Goal: Information Seeking & Learning: Check status

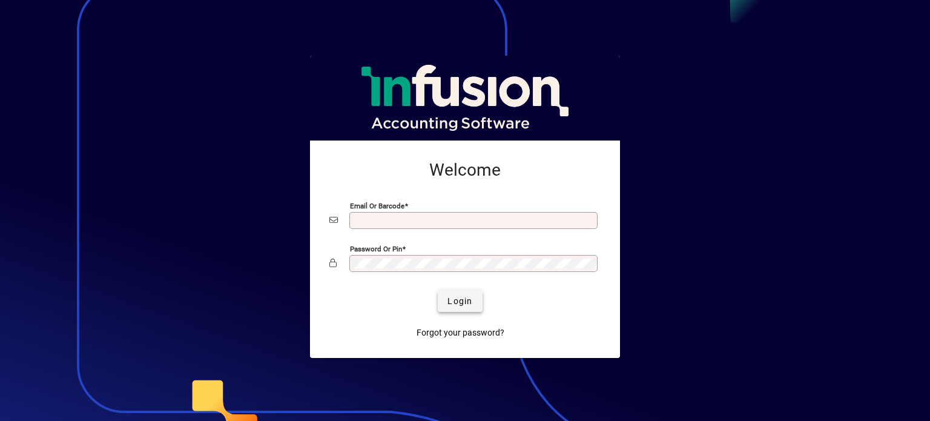
type input "**********"
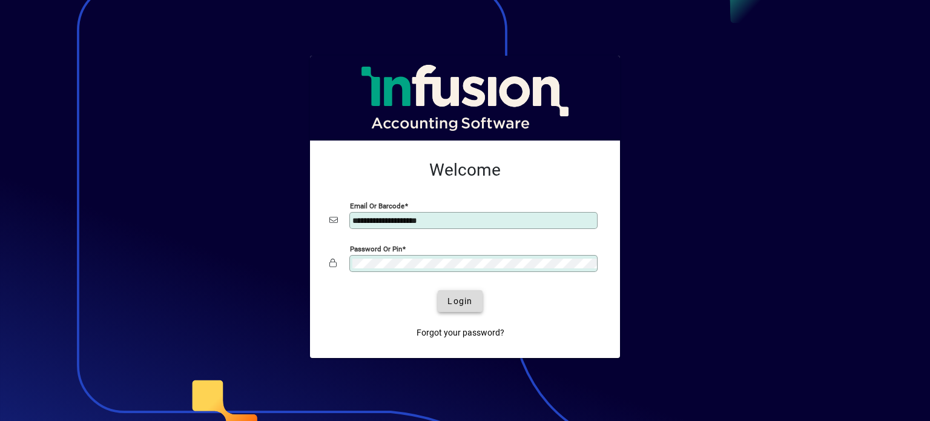
click at [460, 303] on span "Login" at bounding box center [460, 301] width 25 height 13
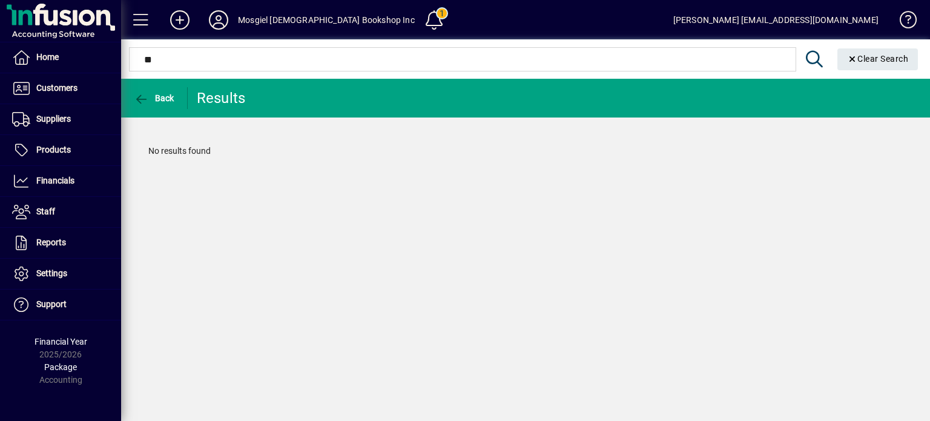
type input "*"
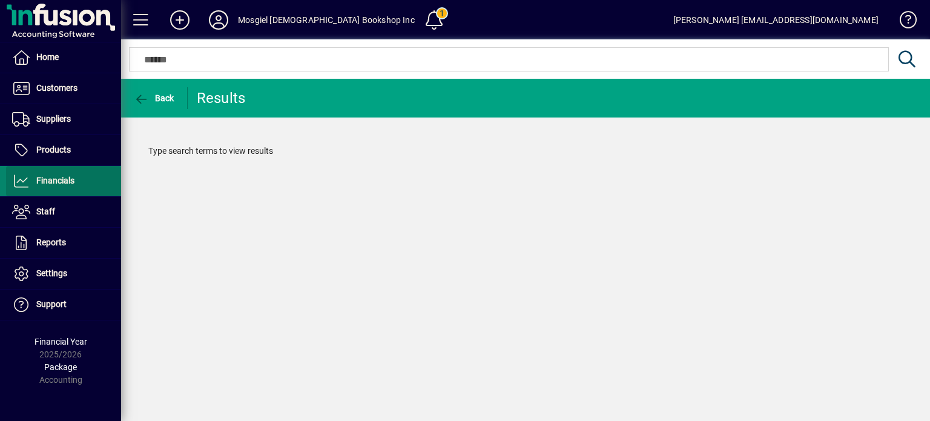
click at [48, 176] on span "Financials" at bounding box center [55, 181] width 38 height 10
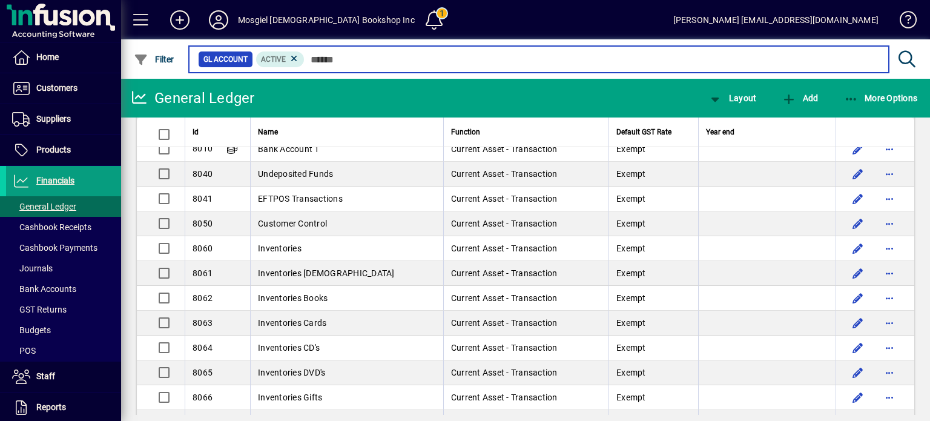
scroll to position [1733, 0]
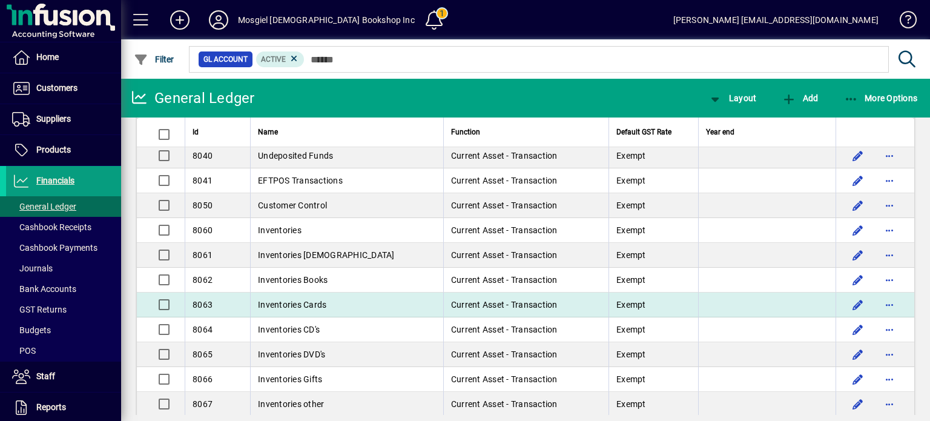
click at [288, 300] on span "Inventories Cards" at bounding box center [292, 305] width 68 height 10
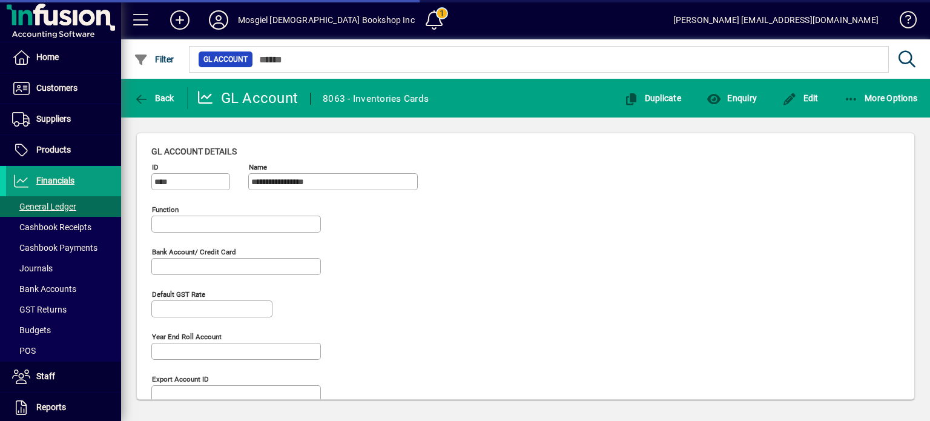
type input "**********"
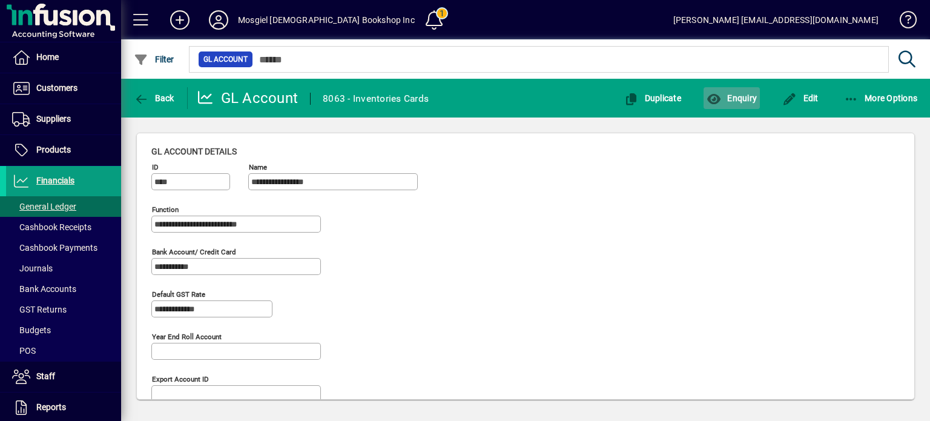
click at [741, 99] on span "Enquiry" at bounding box center [732, 98] width 50 height 10
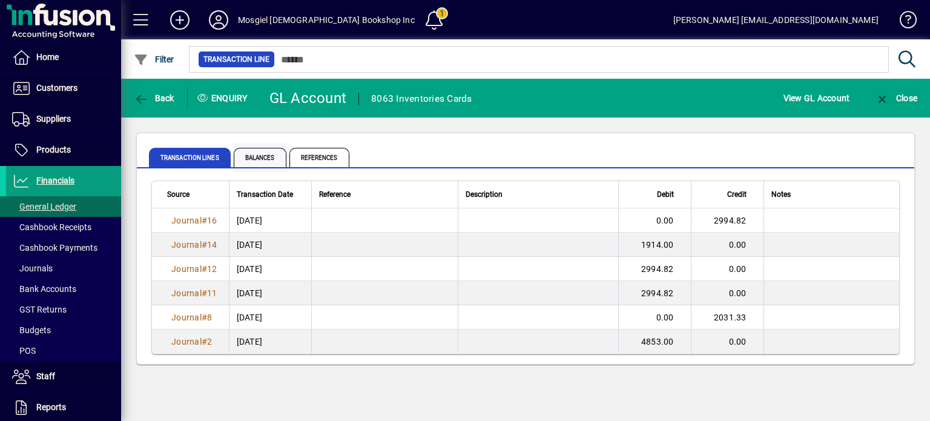
click at [257, 154] on span "Balances" at bounding box center [260, 157] width 53 height 19
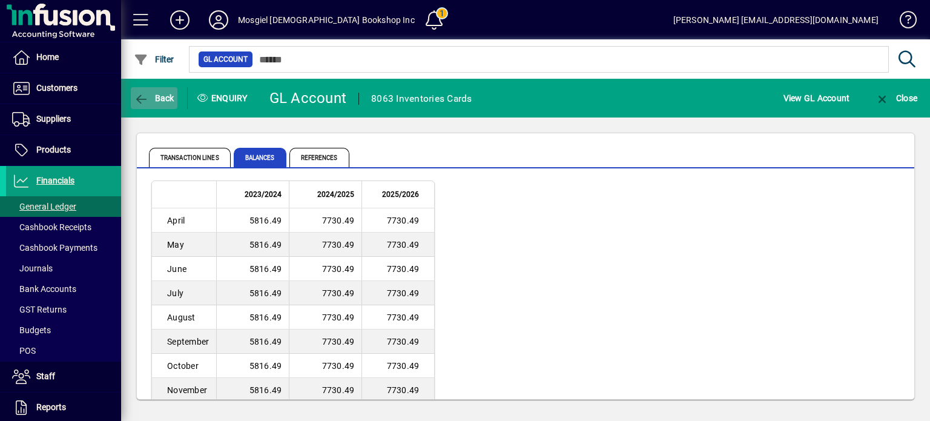
click at [162, 99] on span "Back" at bounding box center [154, 98] width 41 height 10
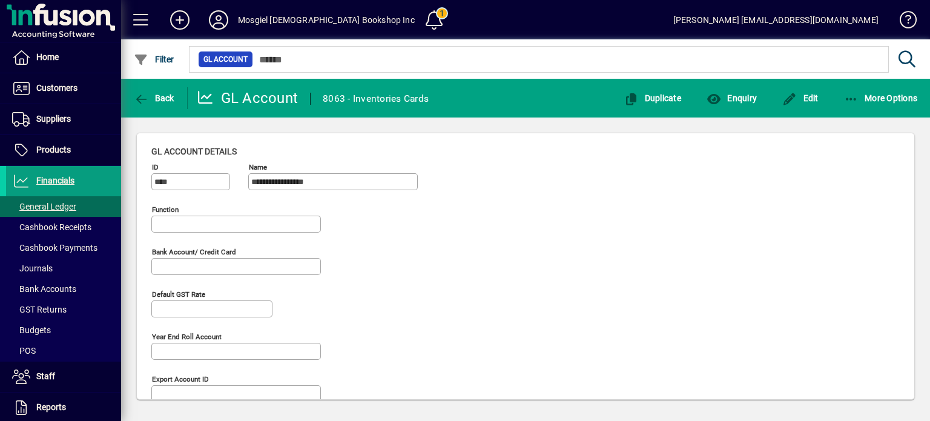
type input "**********"
click at [161, 94] on span "Back" at bounding box center [154, 98] width 41 height 10
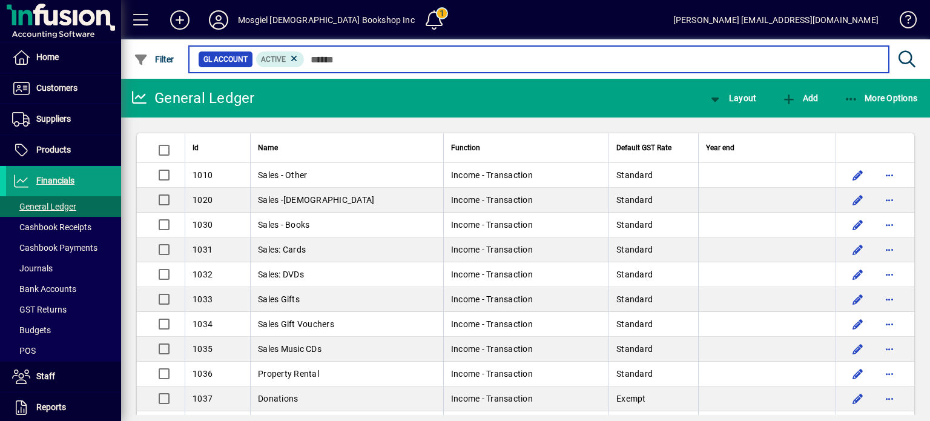
click at [351, 60] on input "text" at bounding box center [592, 59] width 575 height 17
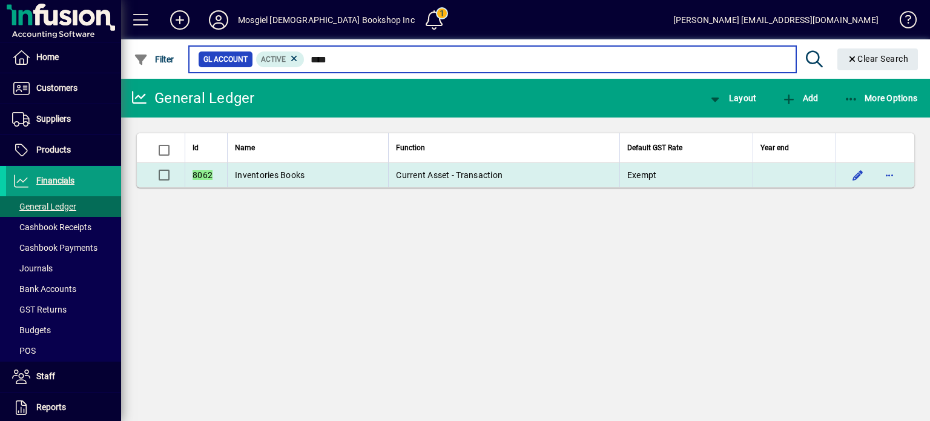
type input "****"
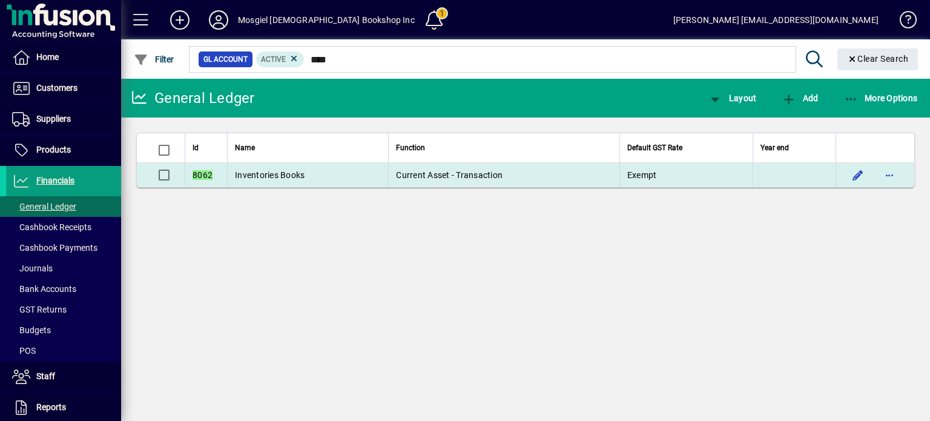
click at [252, 171] on span "Inventories Books" at bounding box center [270, 175] width 70 height 10
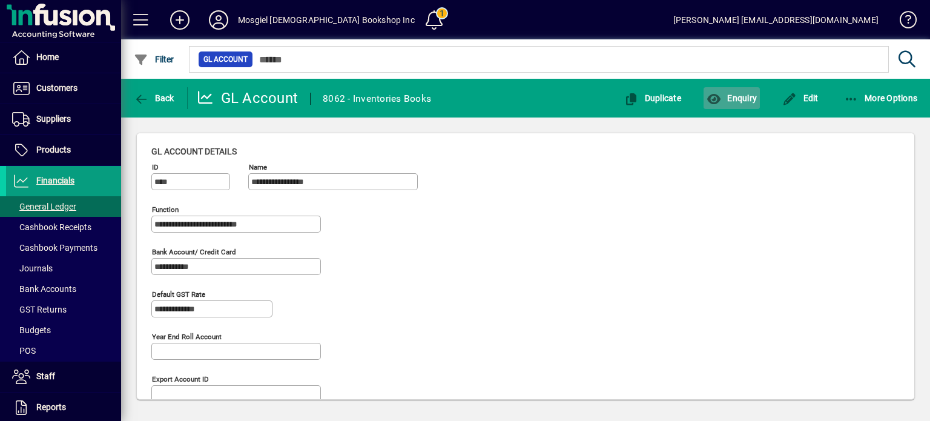
click at [734, 93] on span "Enquiry" at bounding box center [732, 98] width 50 height 10
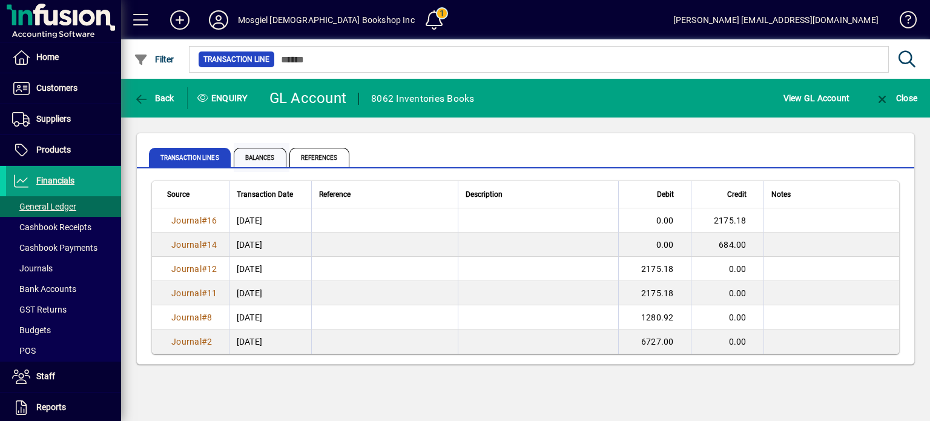
click at [256, 154] on span "Balances" at bounding box center [260, 157] width 53 height 19
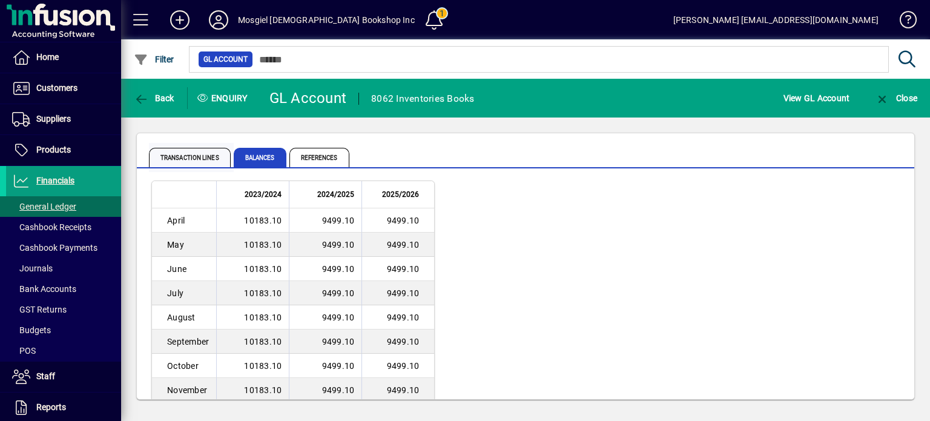
click at [189, 152] on span "Transaction lines" at bounding box center [190, 157] width 82 height 19
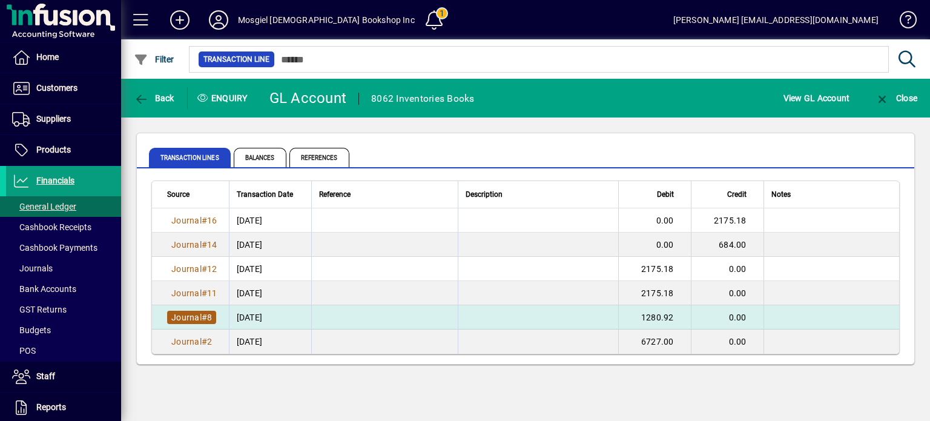
click at [184, 314] on span "Journal" at bounding box center [186, 317] width 30 height 10
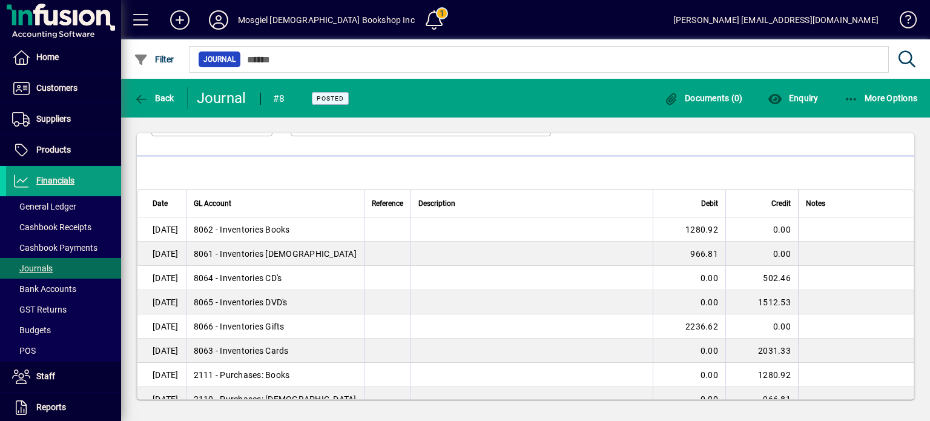
scroll to position [59, 0]
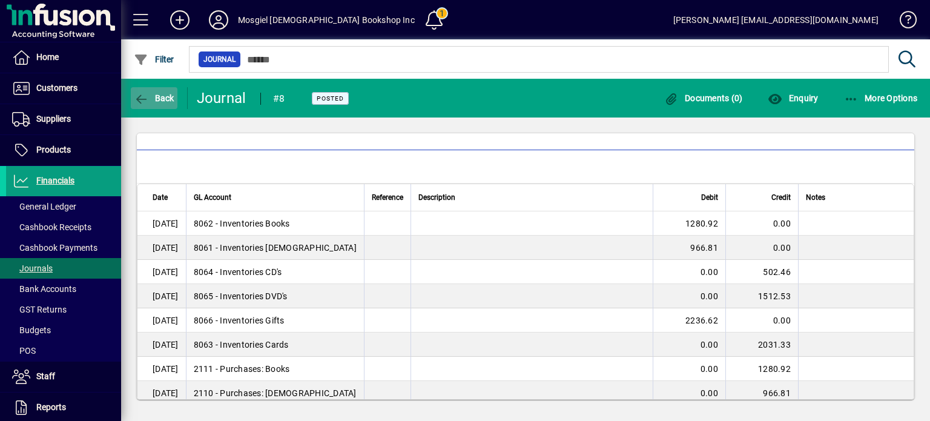
click at [162, 96] on span "Back" at bounding box center [154, 98] width 41 height 10
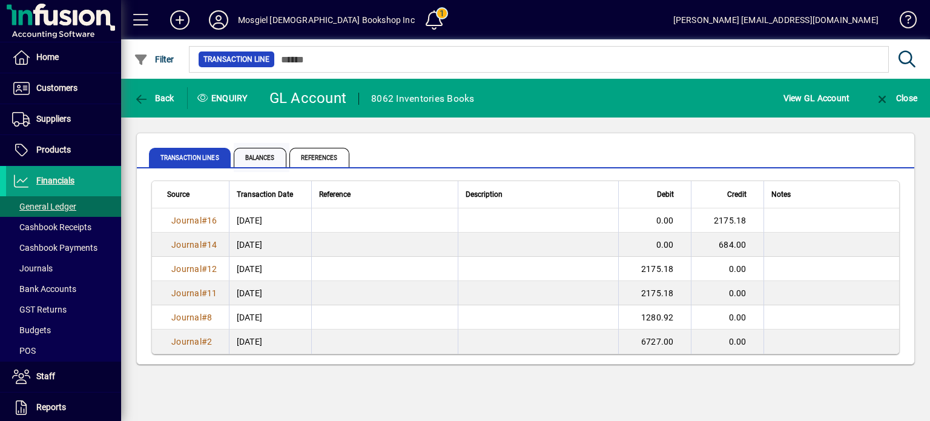
click at [253, 154] on span "Balances" at bounding box center [260, 157] width 53 height 19
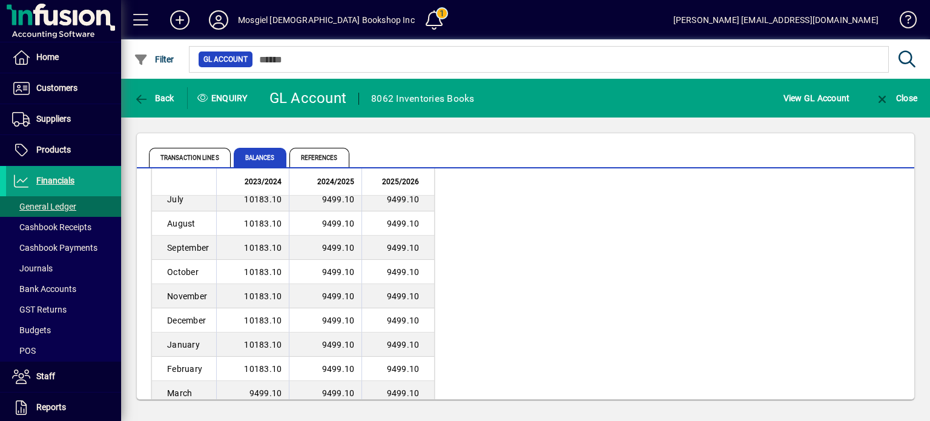
scroll to position [105, 0]
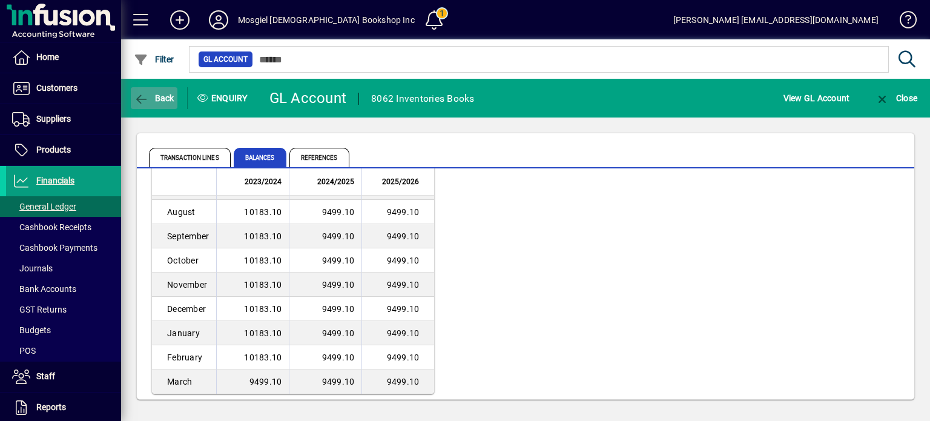
click at [160, 95] on span "Back" at bounding box center [154, 98] width 41 height 10
click at [164, 94] on span "Back" at bounding box center [154, 98] width 41 height 10
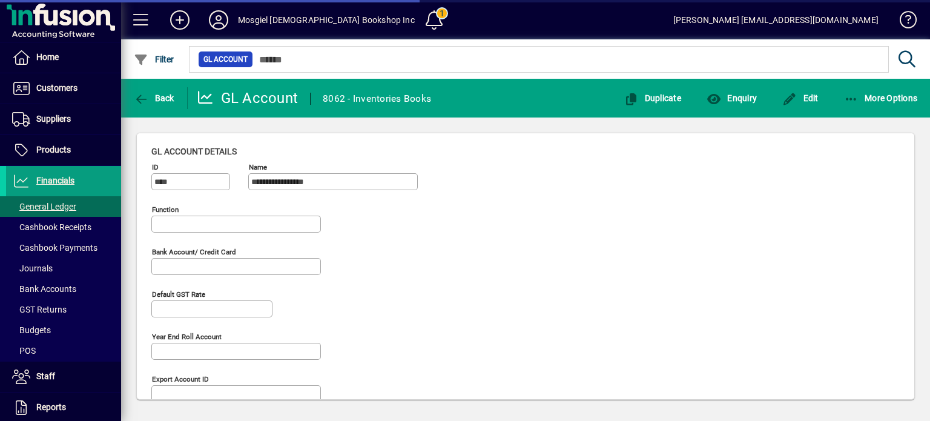
type input "**********"
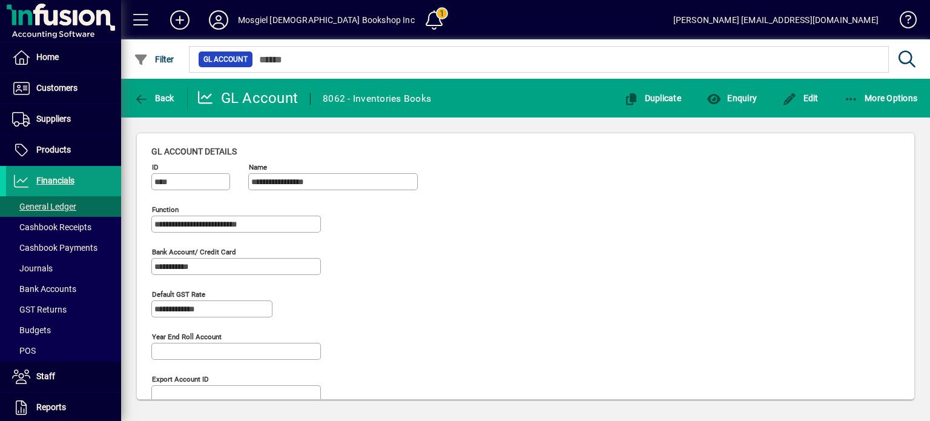
click at [187, 182] on input "****" at bounding box center [191, 182] width 75 height 10
click at [163, 99] on span "Back" at bounding box center [154, 98] width 41 height 10
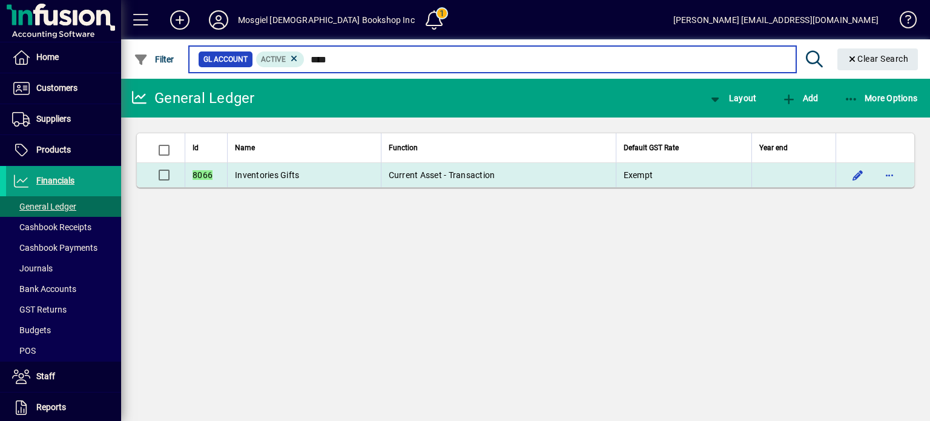
type input "****"
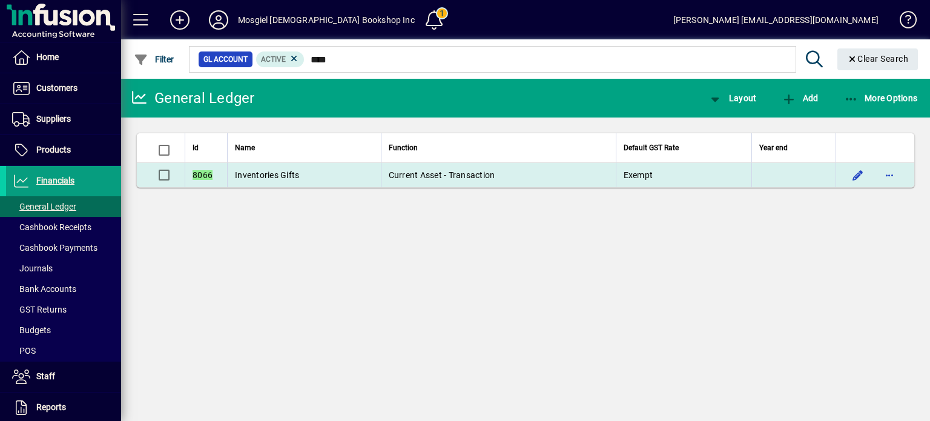
click at [253, 171] on span "Inventories Gifts" at bounding box center [267, 175] width 64 height 10
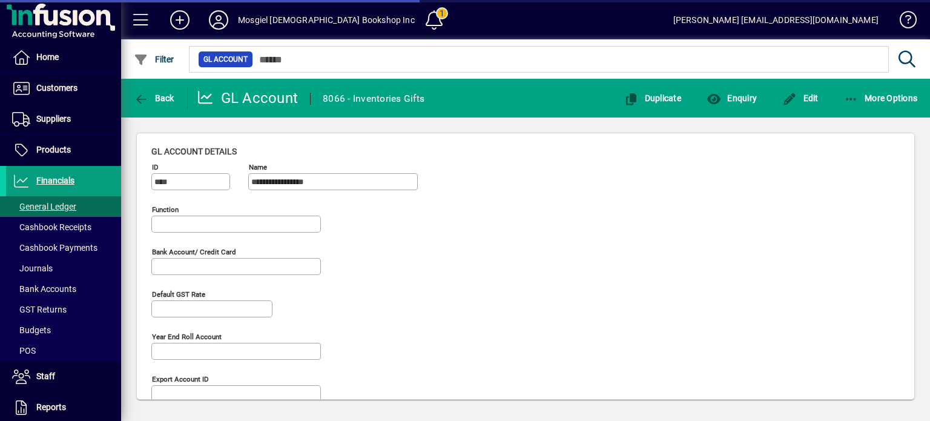
type input "**********"
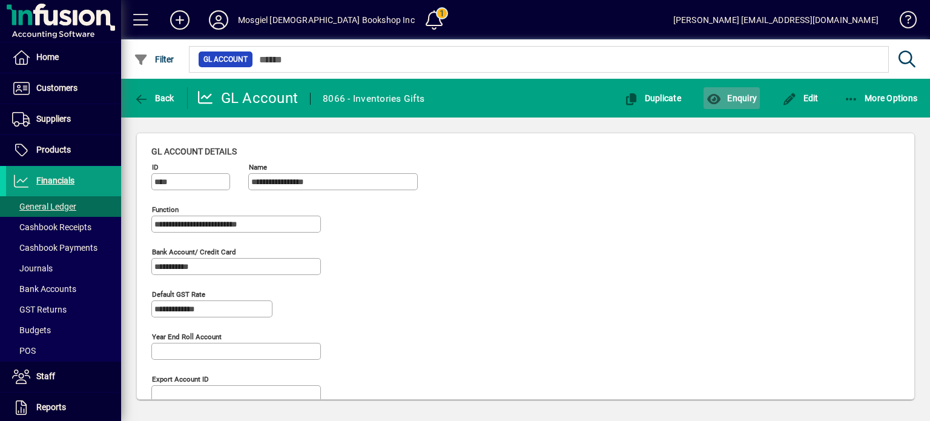
click at [734, 96] on span "Enquiry" at bounding box center [732, 98] width 50 height 10
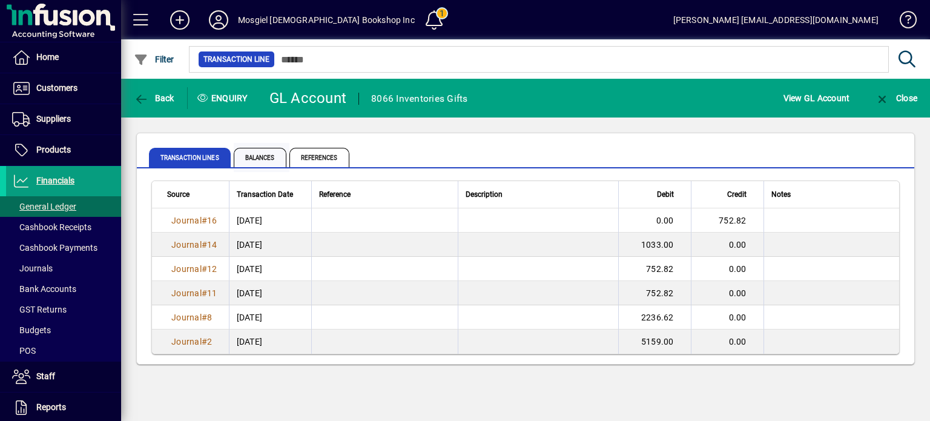
click at [256, 156] on span "Balances" at bounding box center [260, 157] width 53 height 19
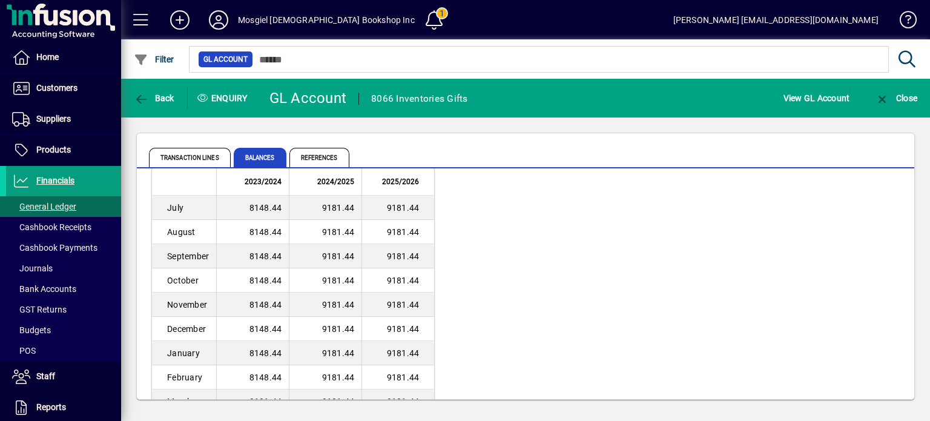
scroll to position [105, 0]
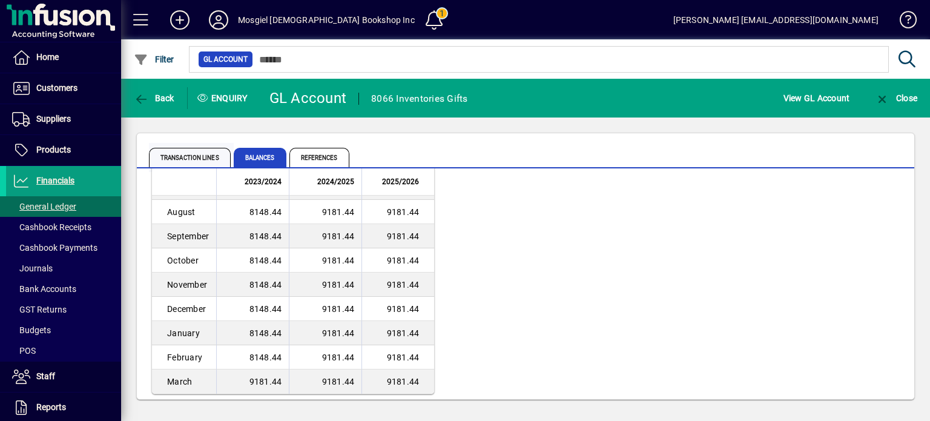
click at [184, 154] on span "Transaction lines" at bounding box center [190, 157] width 82 height 19
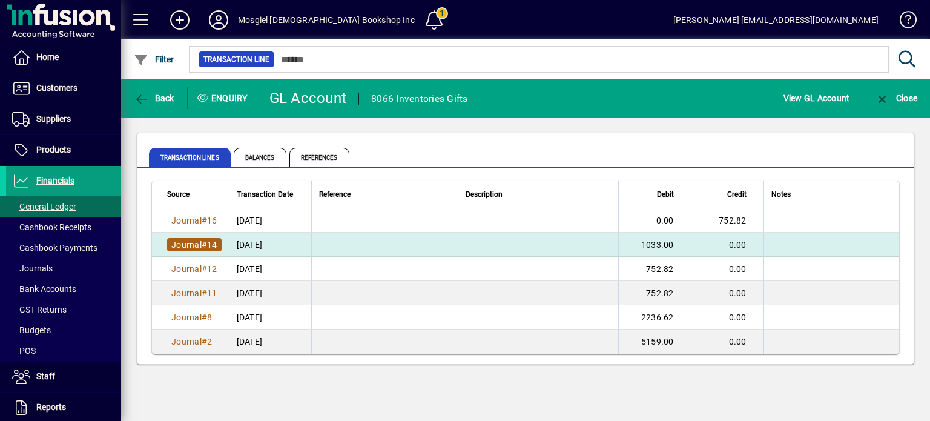
click at [191, 243] on span "Journal" at bounding box center [186, 245] width 30 height 10
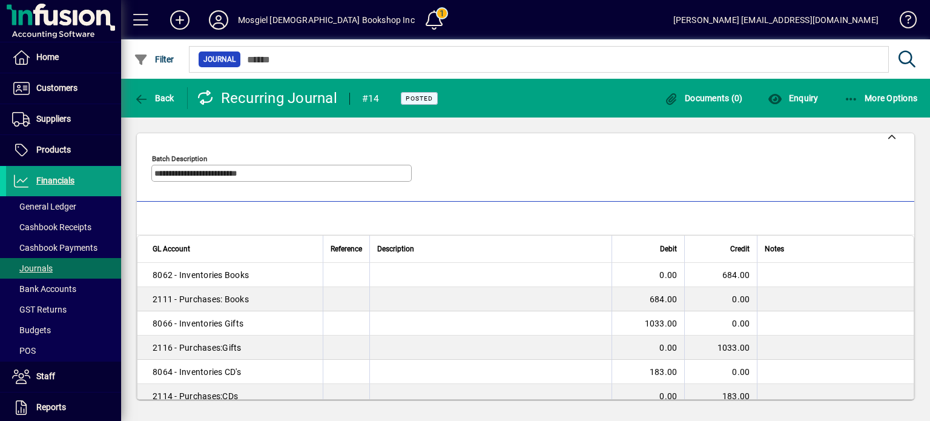
scroll to position [3, 0]
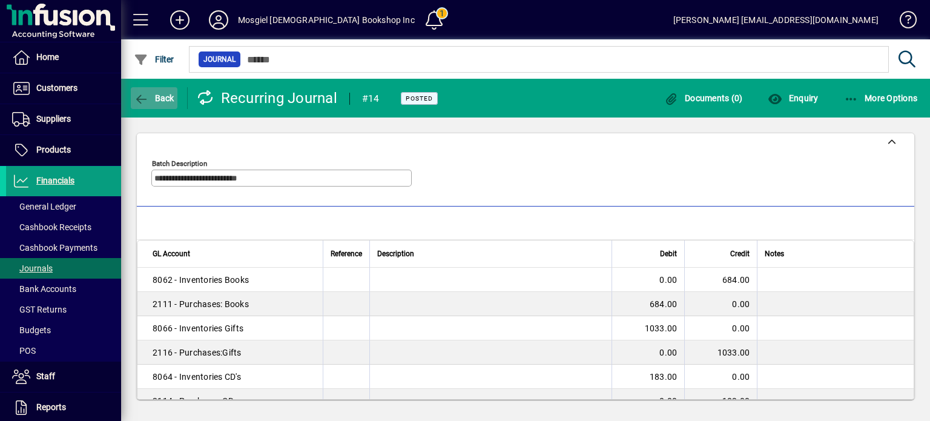
click at [158, 95] on span "Back" at bounding box center [154, 98] width 41 height 10
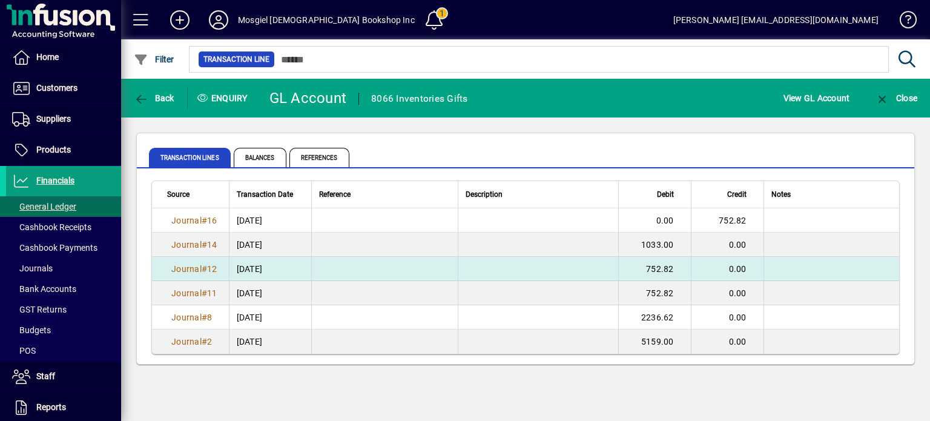
click at [337, 266] on td at bounding box center [384, 269] width 147 height 24
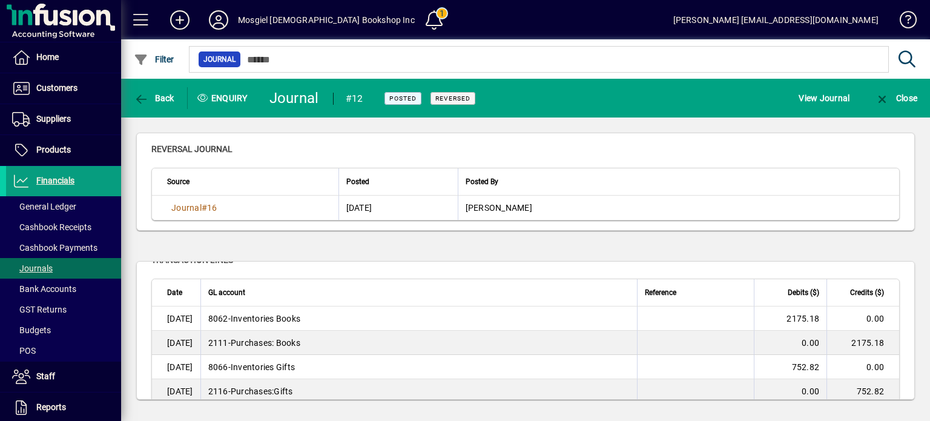
scroll to position [144, 0]
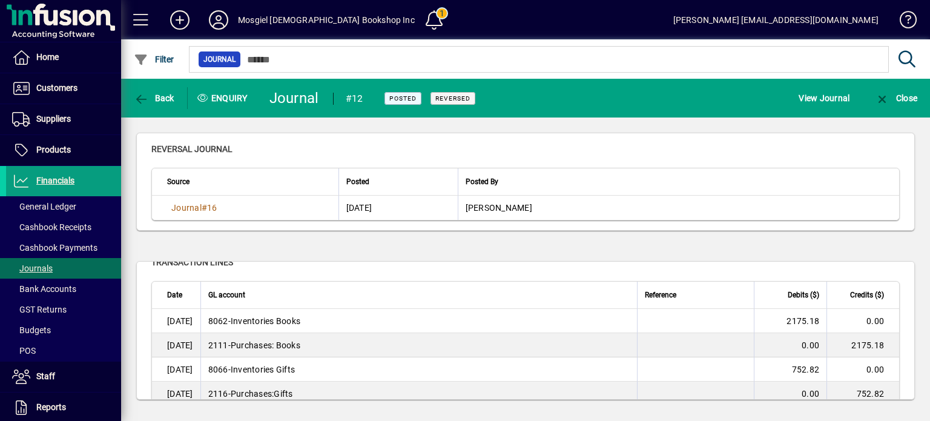
click at [919, 316] on div "Transaction References Transaction details Posted [DATE] 1:46 PM Posted by [PER…" at bounding box center [525, 330] width 809 height 169
click at [882, 97] on icon "button" at bounding box center [882, 99] width 15 height 12
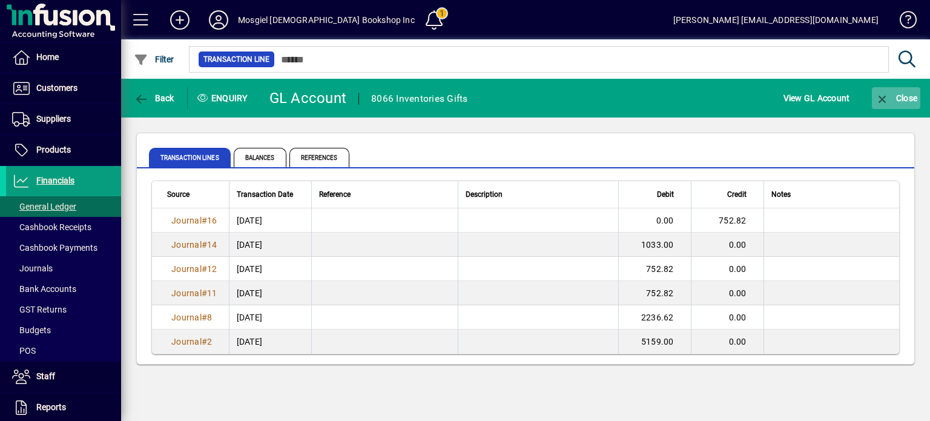
click at [884, 99] on icon "button" at bounding box center [882, 99] width 15 height 12
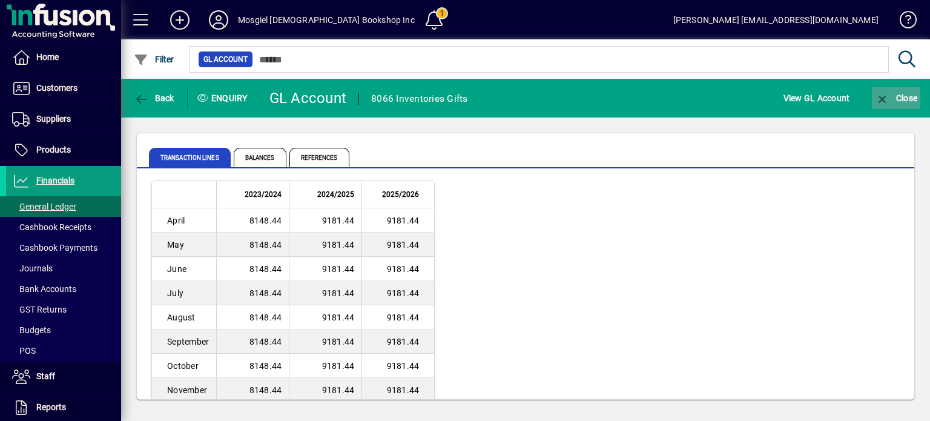
click at [884, 99] on icon "button" at bounding box center [882, 99] width 15 height 12
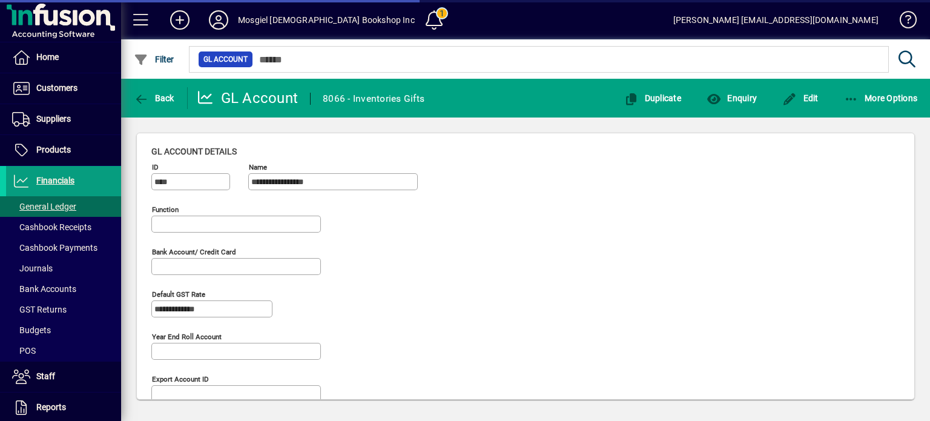
type input "**********"
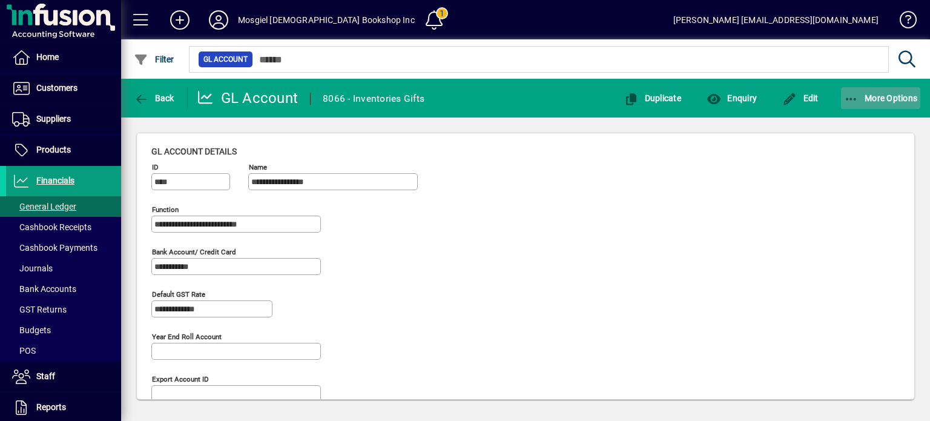
click at [884, 99] on span "More Options" at bounding box center [881, 98] width 74 height 10
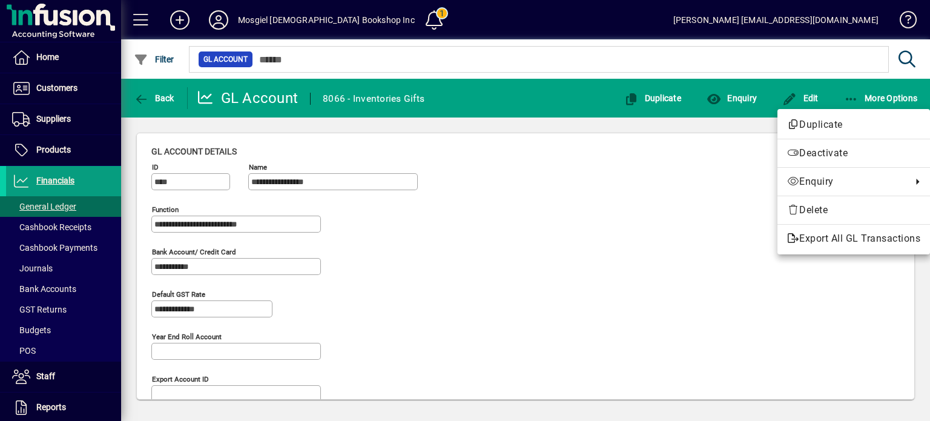
click at [664, 213] on div at bounding box center [465, 210] width 930 height 421
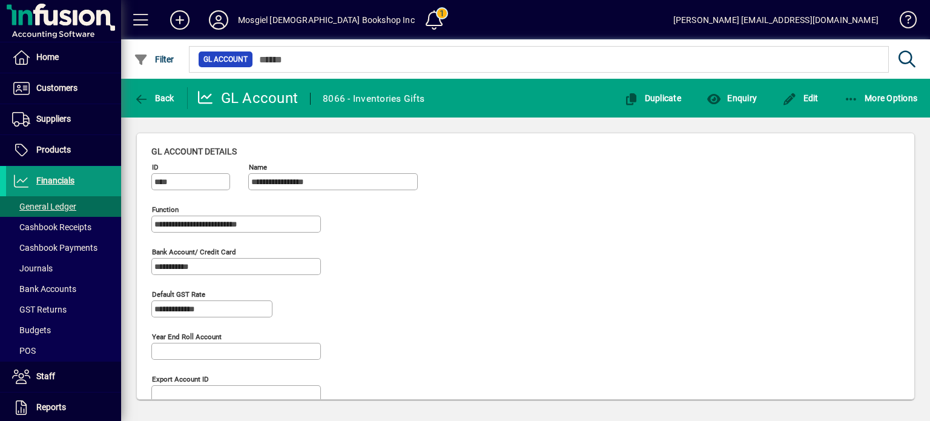
click at [64, 184] on span "Financials" at bounding box center [55, 181] width 38 height 10
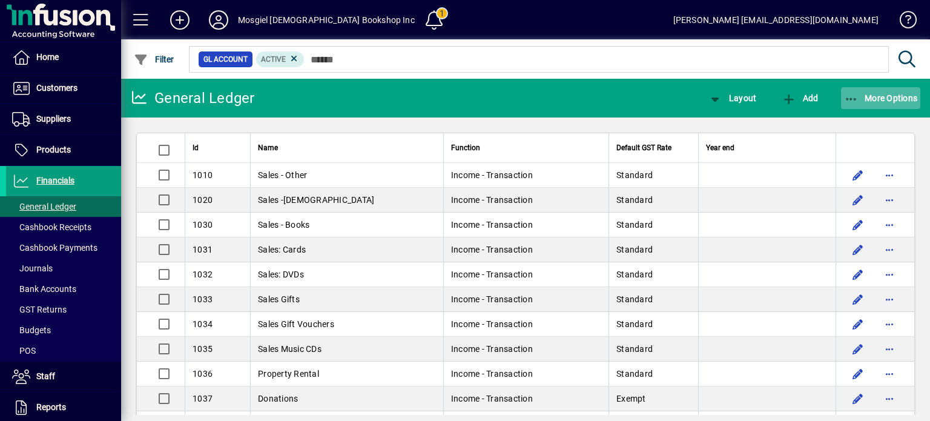
click at [875, 94] on span "More Options" at bounding box center [881, 98] width 74 height 10
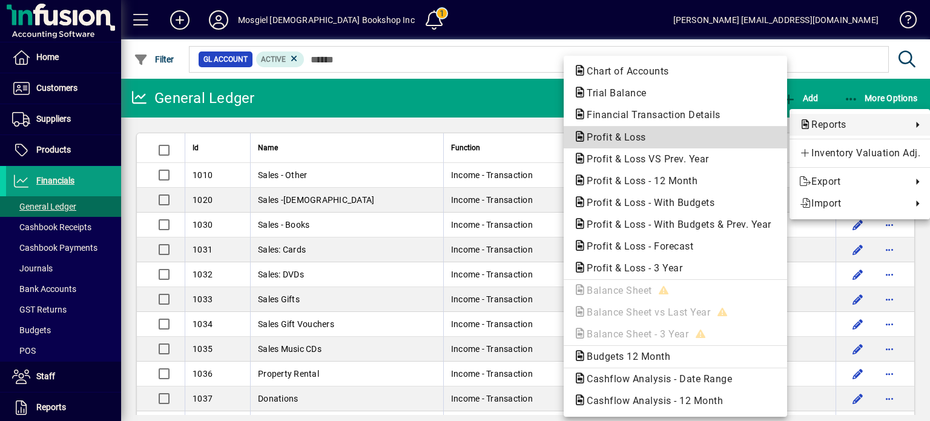
click at [632, 134] on span "Profit & Loss" at bounding box center [613, 137] width 79 height 12
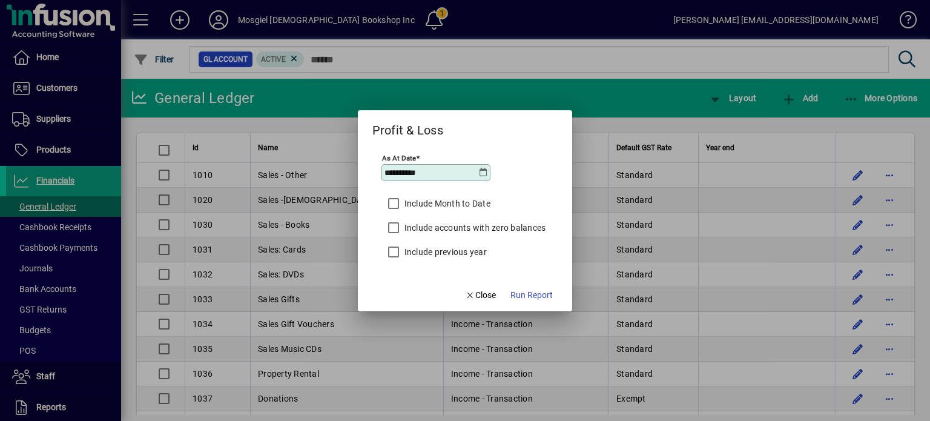
click at [481, 171] on icon at bounding box center [483, 173] width 10 height 10
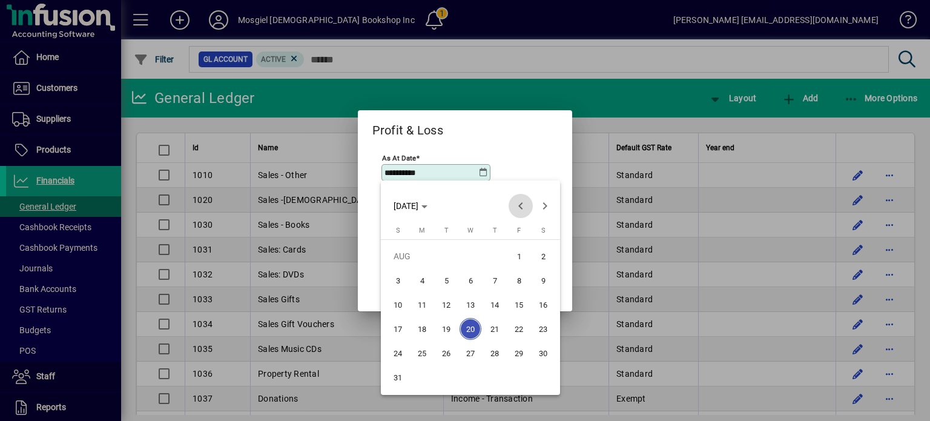
click at [520, 204] on span "Previous month" at bounding box center [521, 206] width 24 height 24
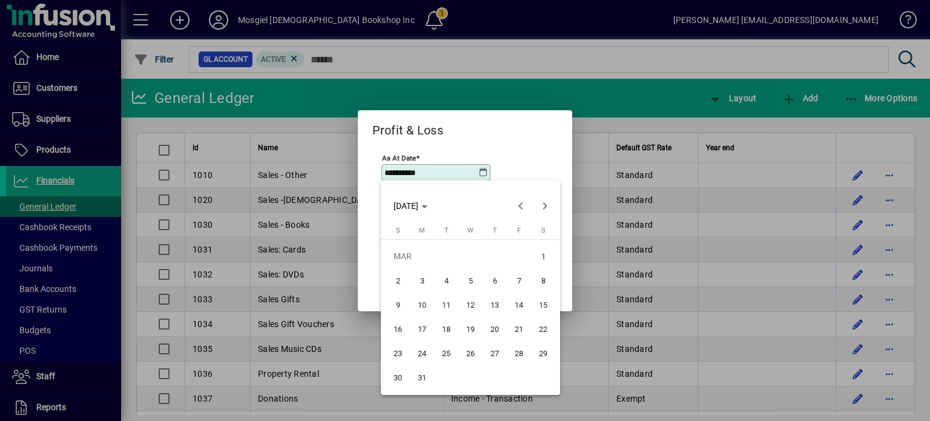
click at [420, 379] on span "31" at bounding box center [422, 377] width 22 height 22
type input "**********"
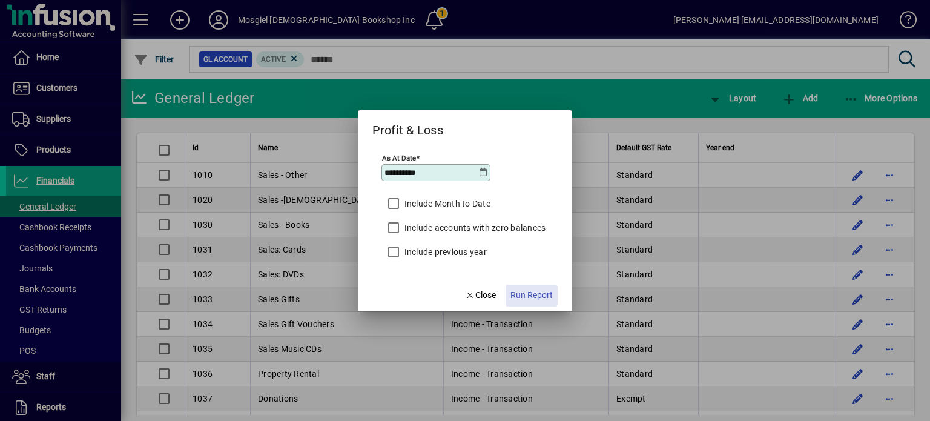
click at [536, 294] on span "Run Report" at bounding box center [532, 295] width 42 height 13
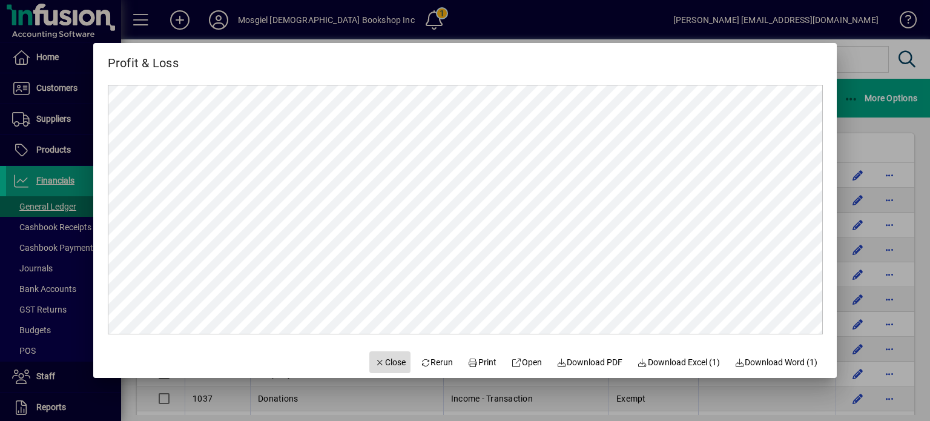
click at [378, 358] on span "Close" at bounding box center [389, 362] width 31 height 13
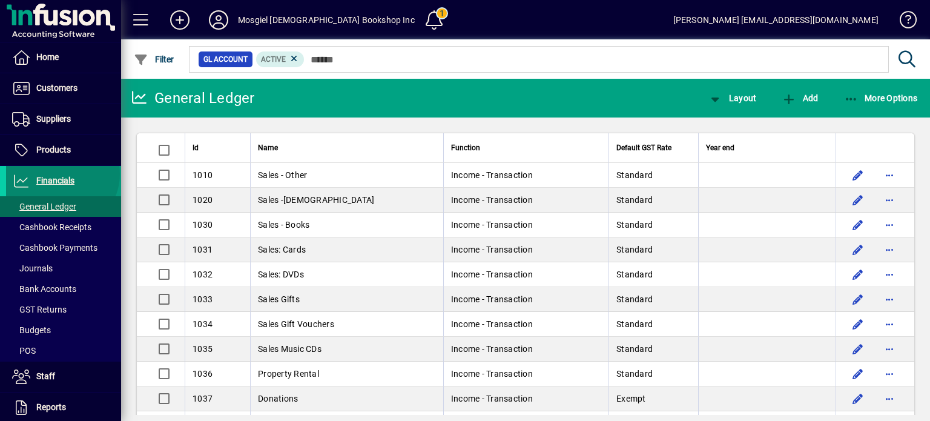
click at [61, 174] on span "Financials" at bounding box center [40, 181] width 68 height 15
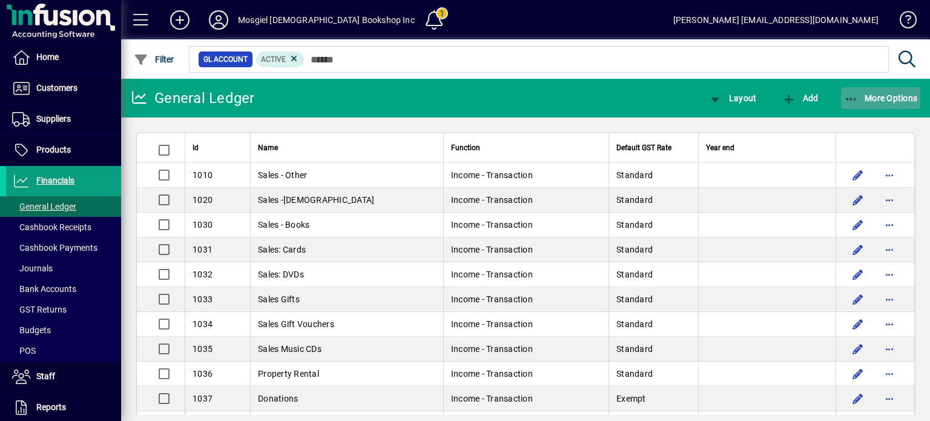
click at [876, 92] on span "button" at bounding box center [881, 98] width 80 height 29
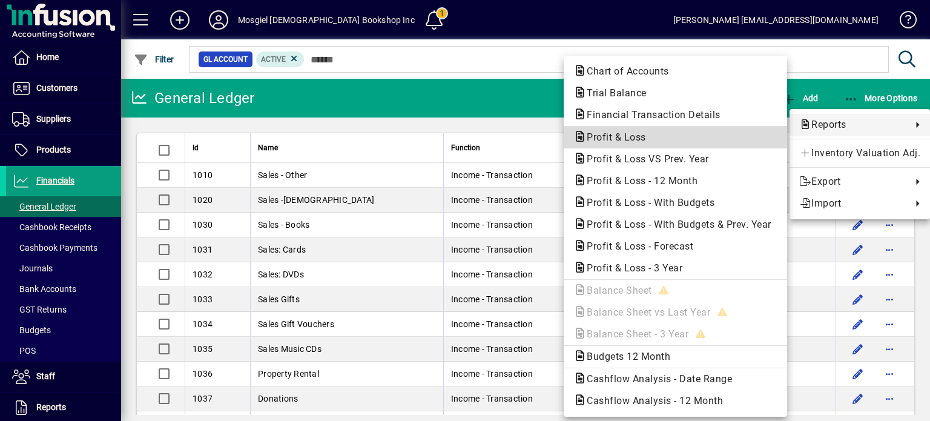
click at [635, 138] on span "Profit & Loss" at bounding box center [613, 137] width 79 height 12
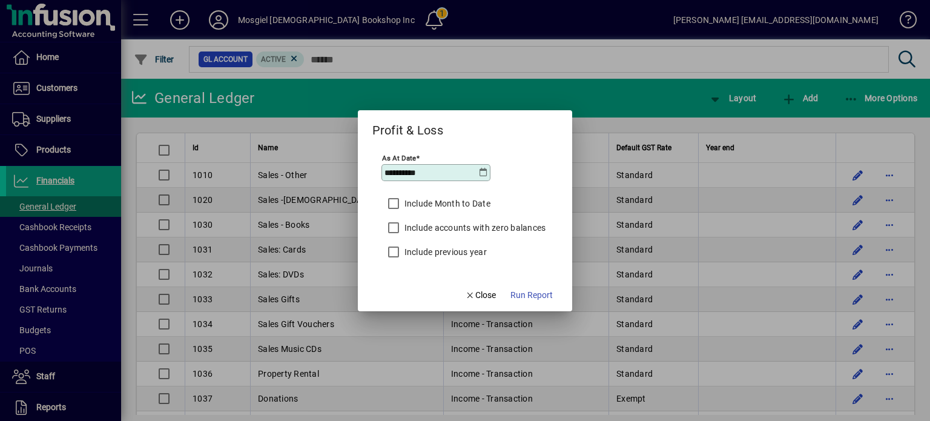
click at [485, 169] on icon at bounding box center [483, 173] width 10 height 10
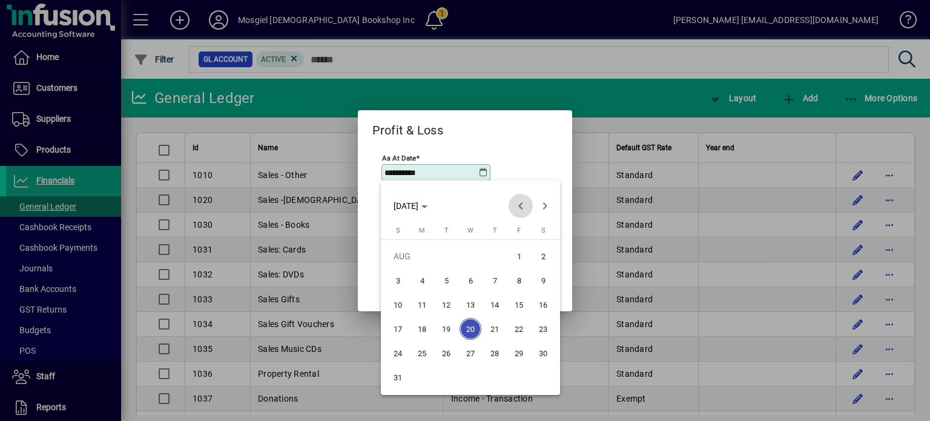
click at [521, 204] on span "Previous month" at bounding box center [521, 206] width 24 height 24
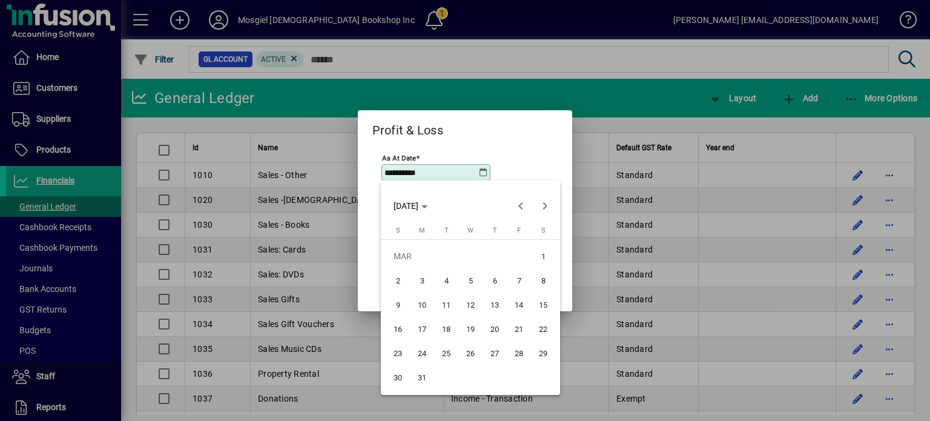
click at [418, 379] on span "31" at bounding box center [422, 377] width 22 height 22
type input "**********"
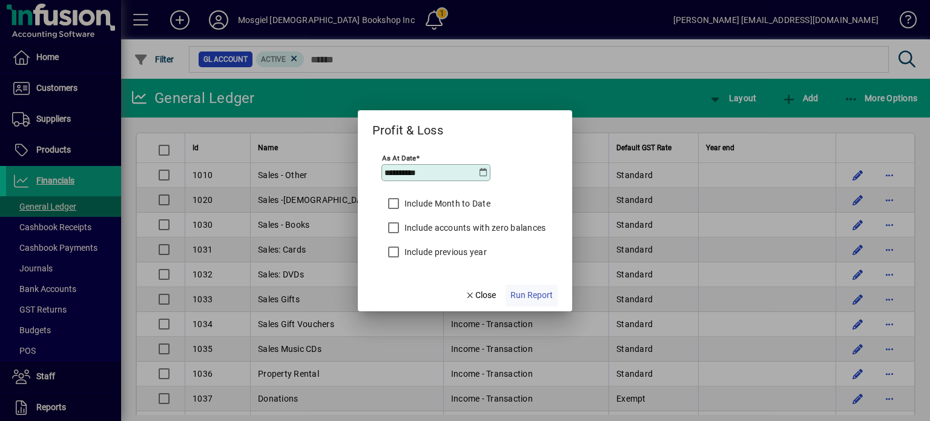
click at [517, 294] on span "Run Report" at bounding box center [532, 295] width 42 height 13
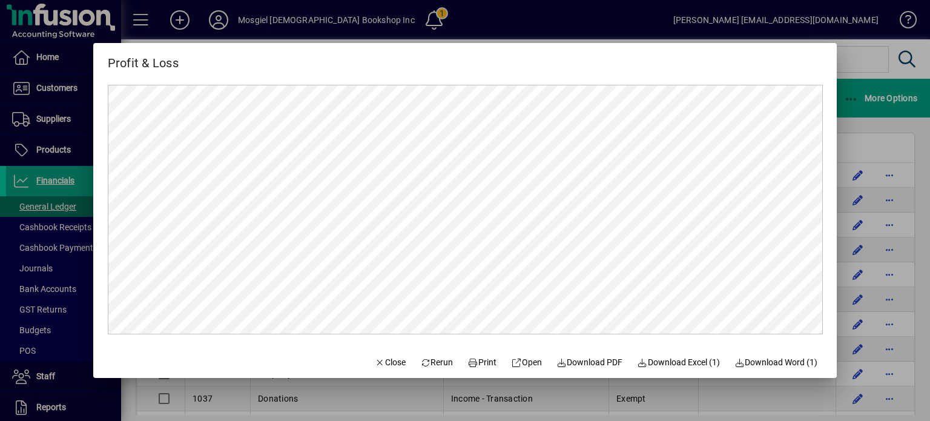
click at [664, 33] on div at bounding box center [465, 210] width 930 height 421
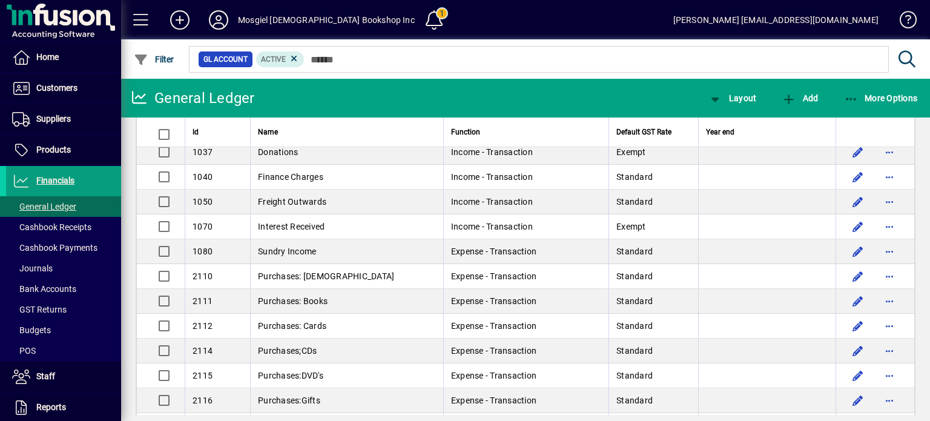
scroll to position [260, 0]
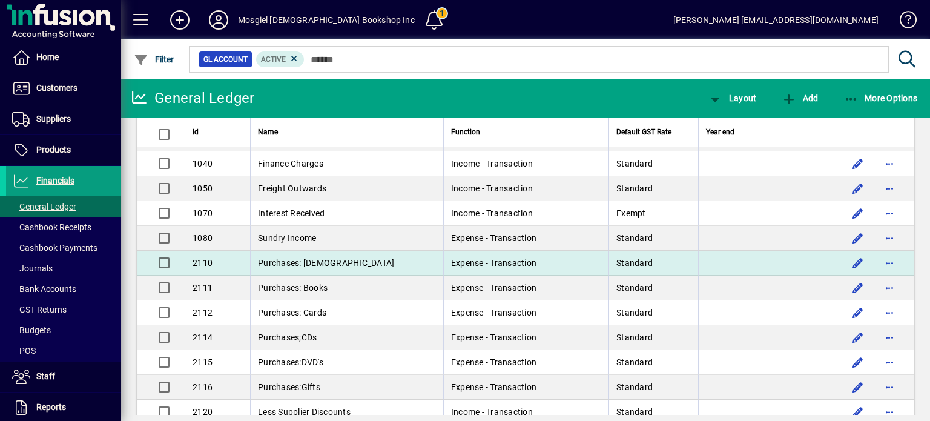
click at [289, 254] on td "Purchases: [DEMOGRAPHIC_DATA]" at bounding box center [346, 263] width 193 height 25
click at [289, 254] on div "General Ledger Layout Add More Options Id Name Function Default GST Rate Year e…" at bounding box center [525, 250] width 809 height 342
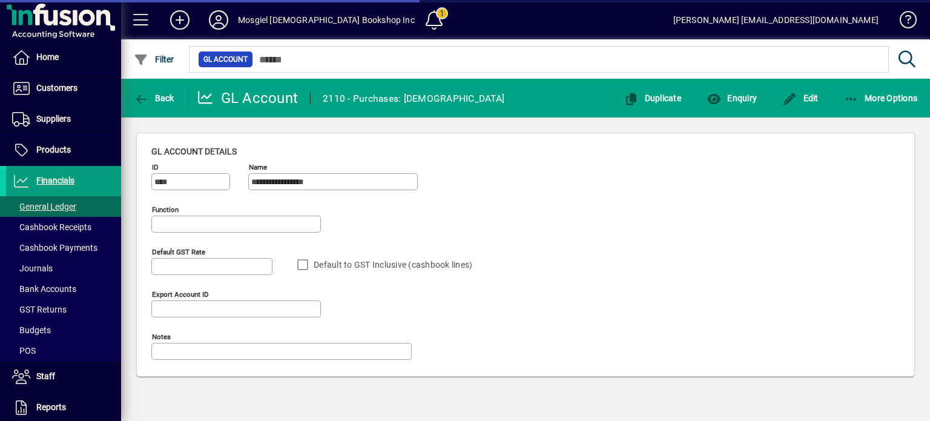
type input "**********"
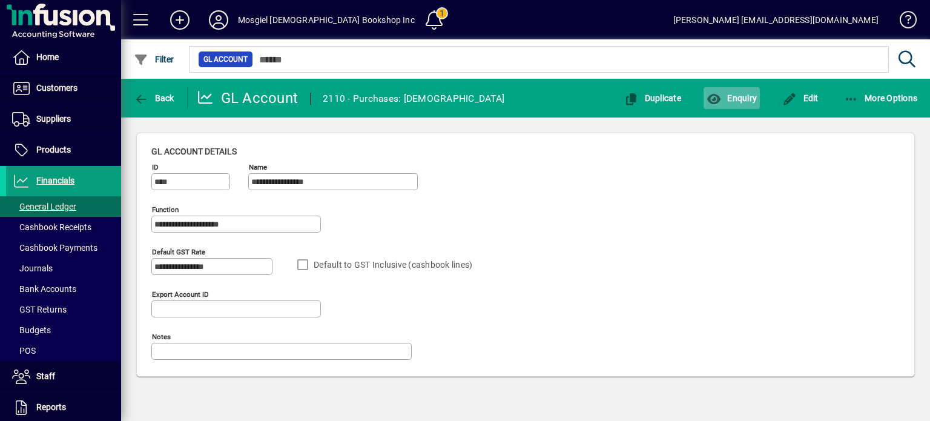
click at [739, 99] on span "Enquiry" at bounding box center [732, 98] width 50 height 10
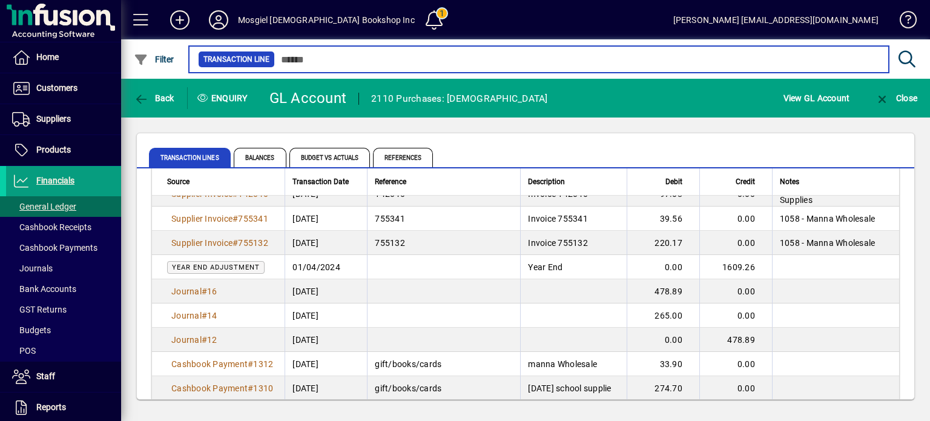
scroll to position [701, 0]
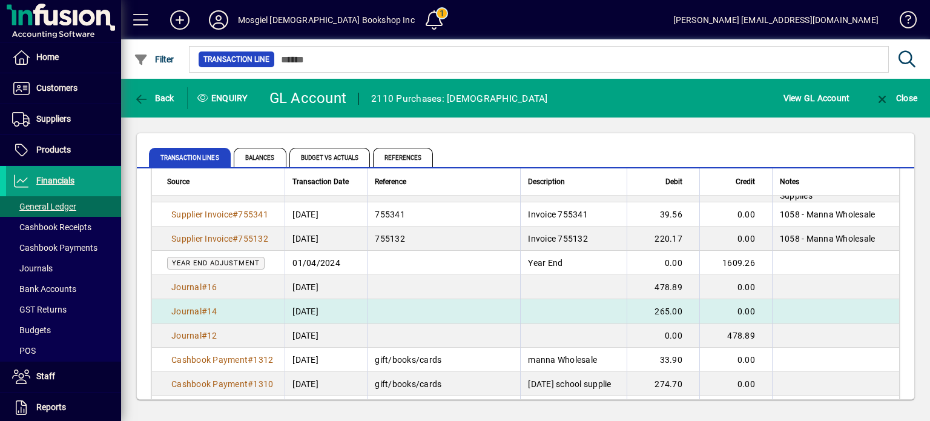
click at [669, 303] on td "265.00" at bounding box center [663, 311] width 73 height 24
click at [669, 303] on div "Back Enquiry GL Account 2110 Purchases: [DEMOGRAPHIC_DATA] View GL Account Clos…" at bounding box center [525, 250] width 809 height 342
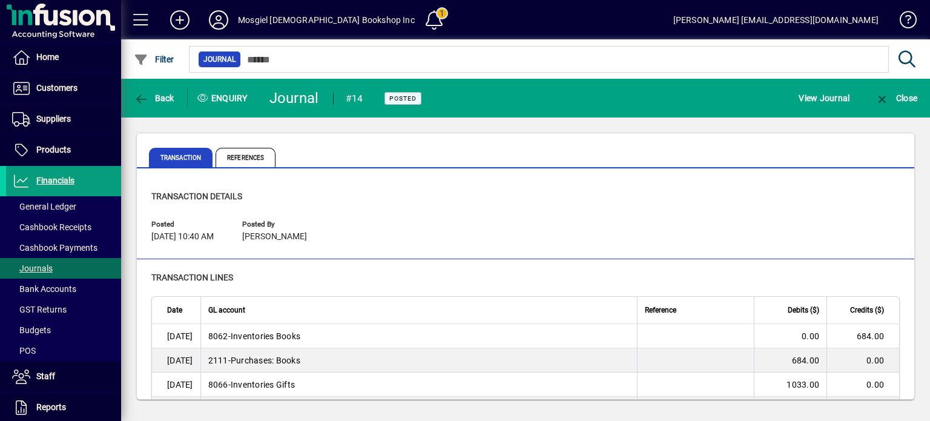
click at [533, 320] on th "GL account" at bounding box center [418, 310] width 437 height 27
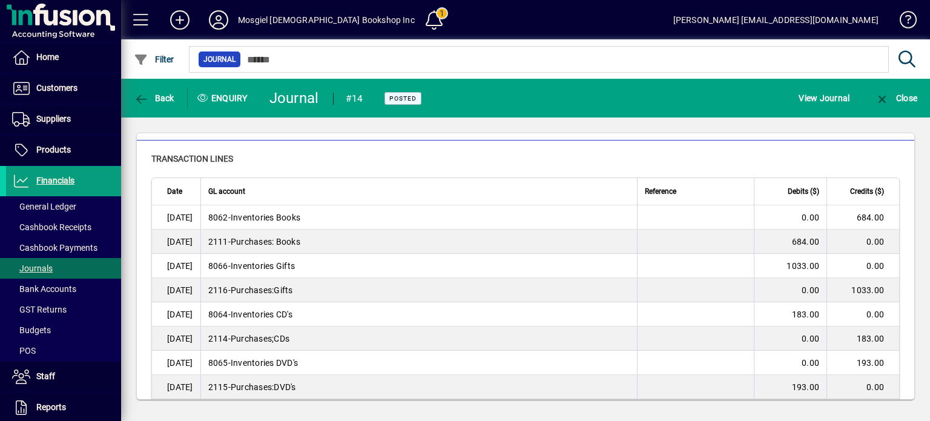
scroll to position [120, 0]
click at [899, 93] on span "Close" at bounding box center [896, 98] width 42 height 10
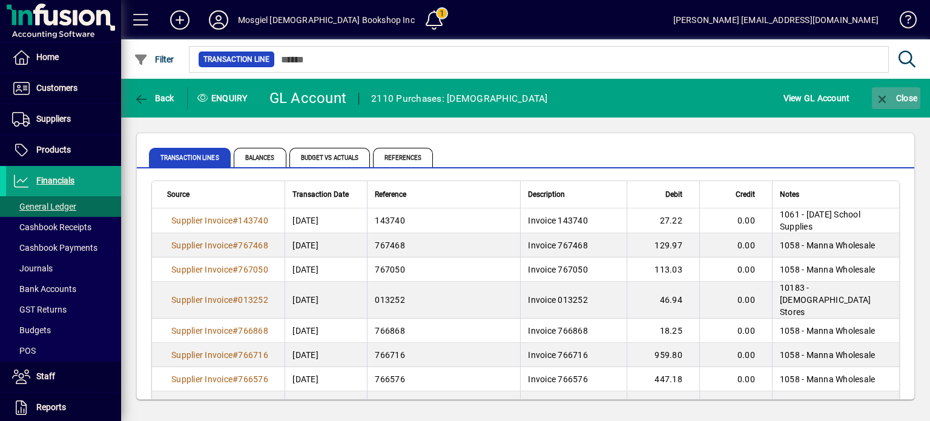
click at [884, 94] on icon "button" at bounding box center [882, 99] width 15 height 12
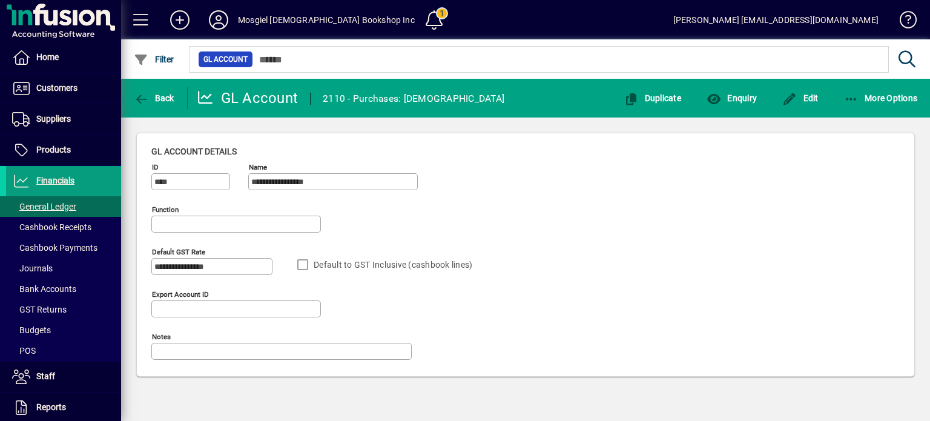
type input "**********"
click at [219, 17] on icon at bounding box center [219, 19] width 24 height 19
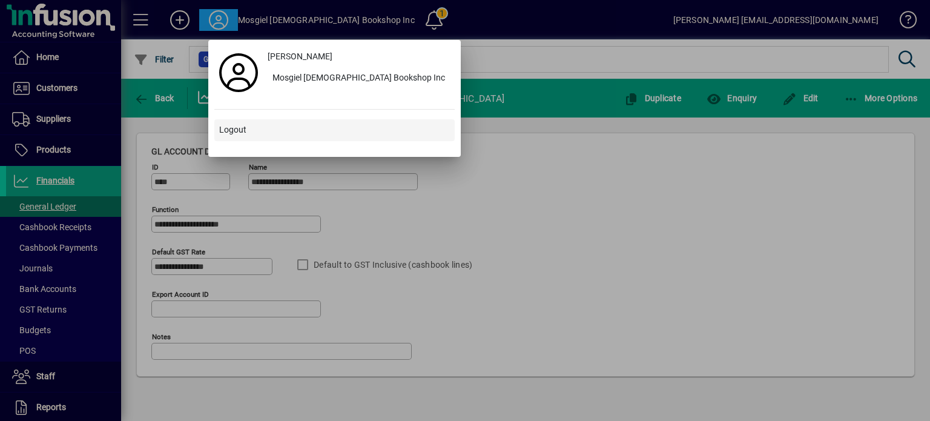
click at [230, 125] on span "Logout" at bounding box center [232, 130] width 27 height 13
